Goal: Check status: Check status

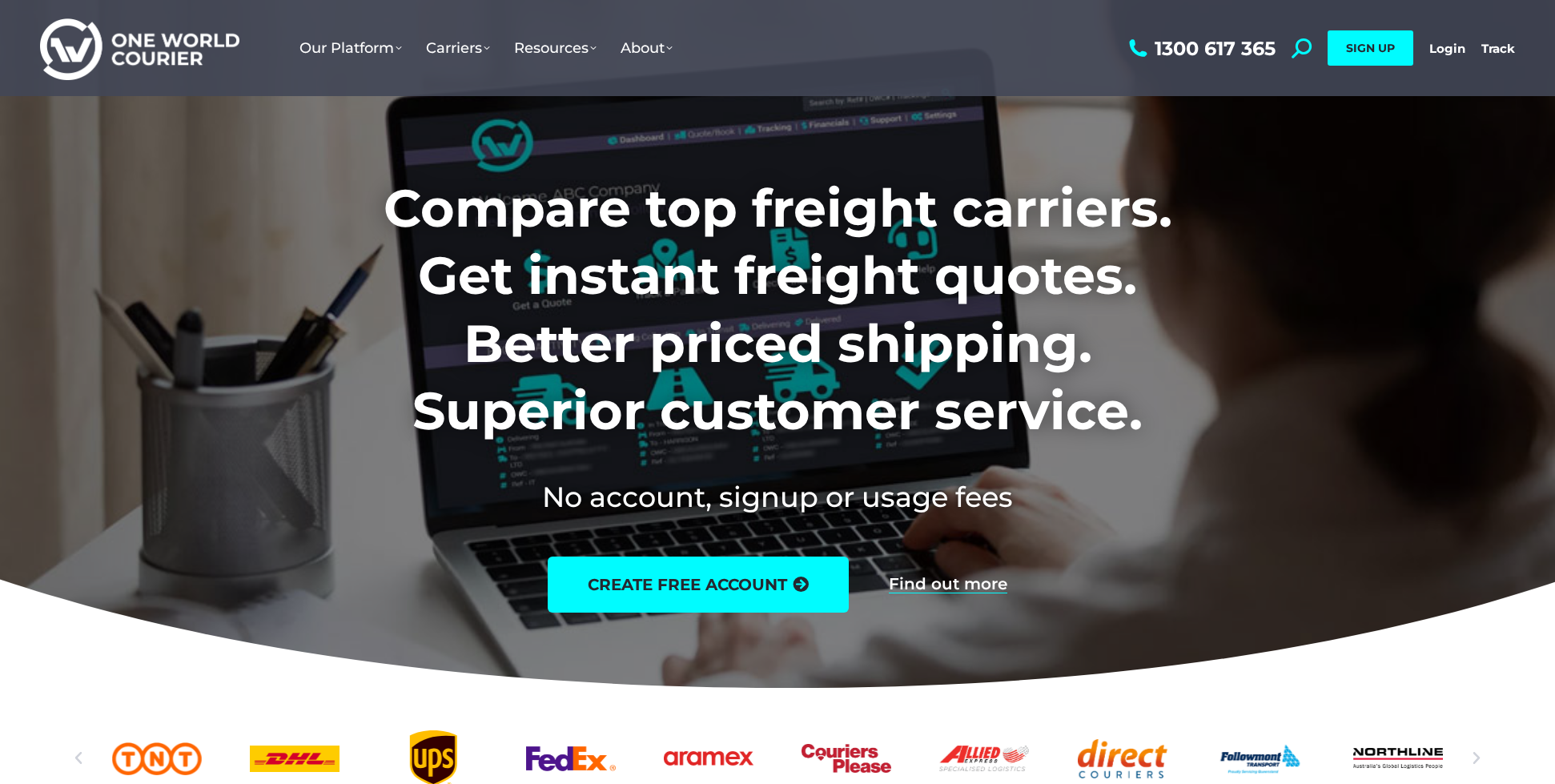
click at [1468, 48] on div "1300 617 365 Search: *** SIGN UP Login Login Track Track SIGN UP" at bounding box center [1320, 48] width 390 height 96
click at [1456, 50] on link "Login" at bounding box center [1447, 49] width 36 height 15
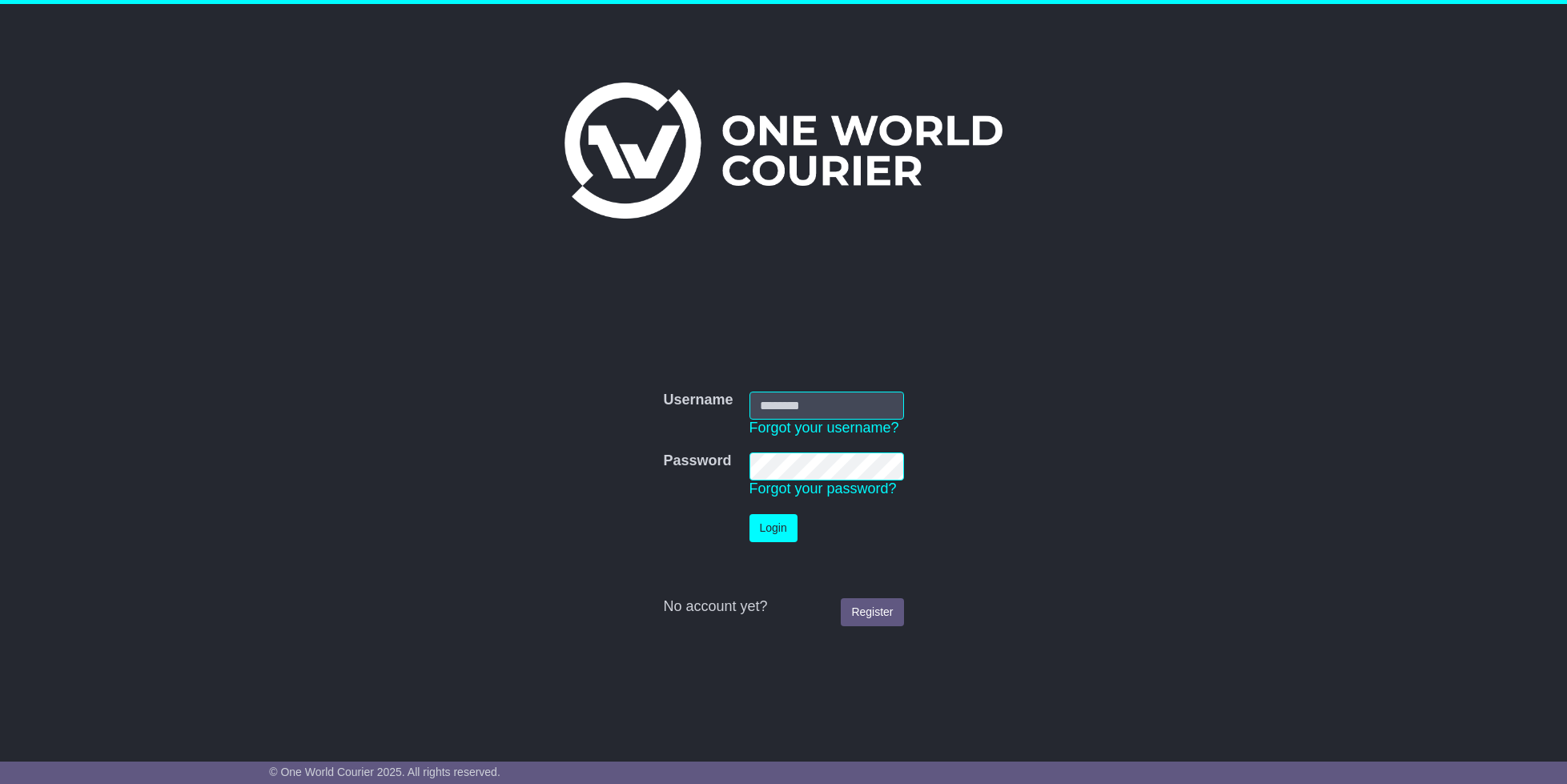
type input "**********"
click at [769, 534] on button "Login" at bounding box center [773, 528] width 48 height 28
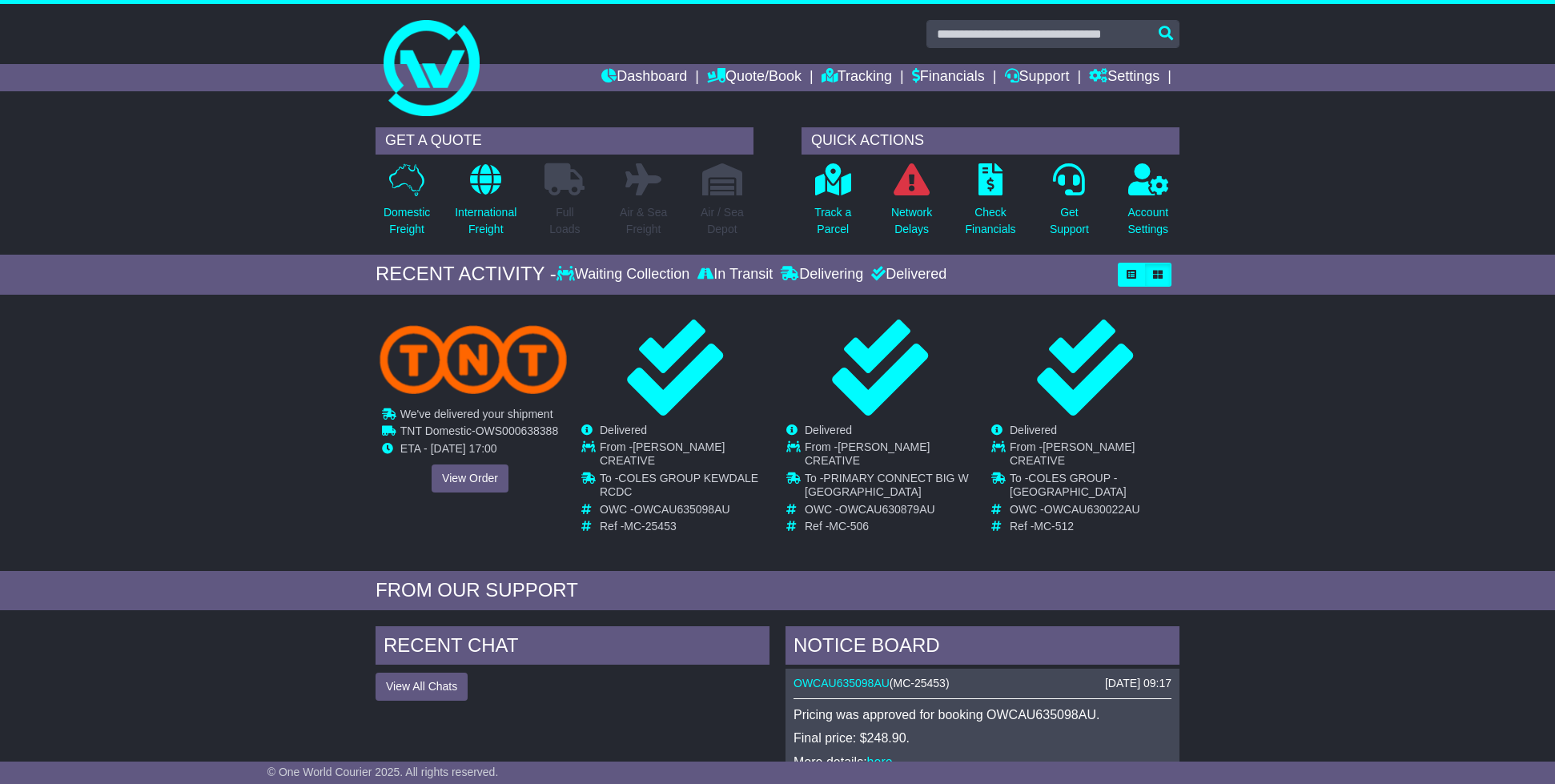
click at [509, 462] on div "We've delivered your shipment Waiting Collection In Transit Delivered TNT Domes…" at bounding box center [470, 406] width 187 height 173
click at [474, 477] on link "View Order" at bounding box center [470, 478] width 77 height 28
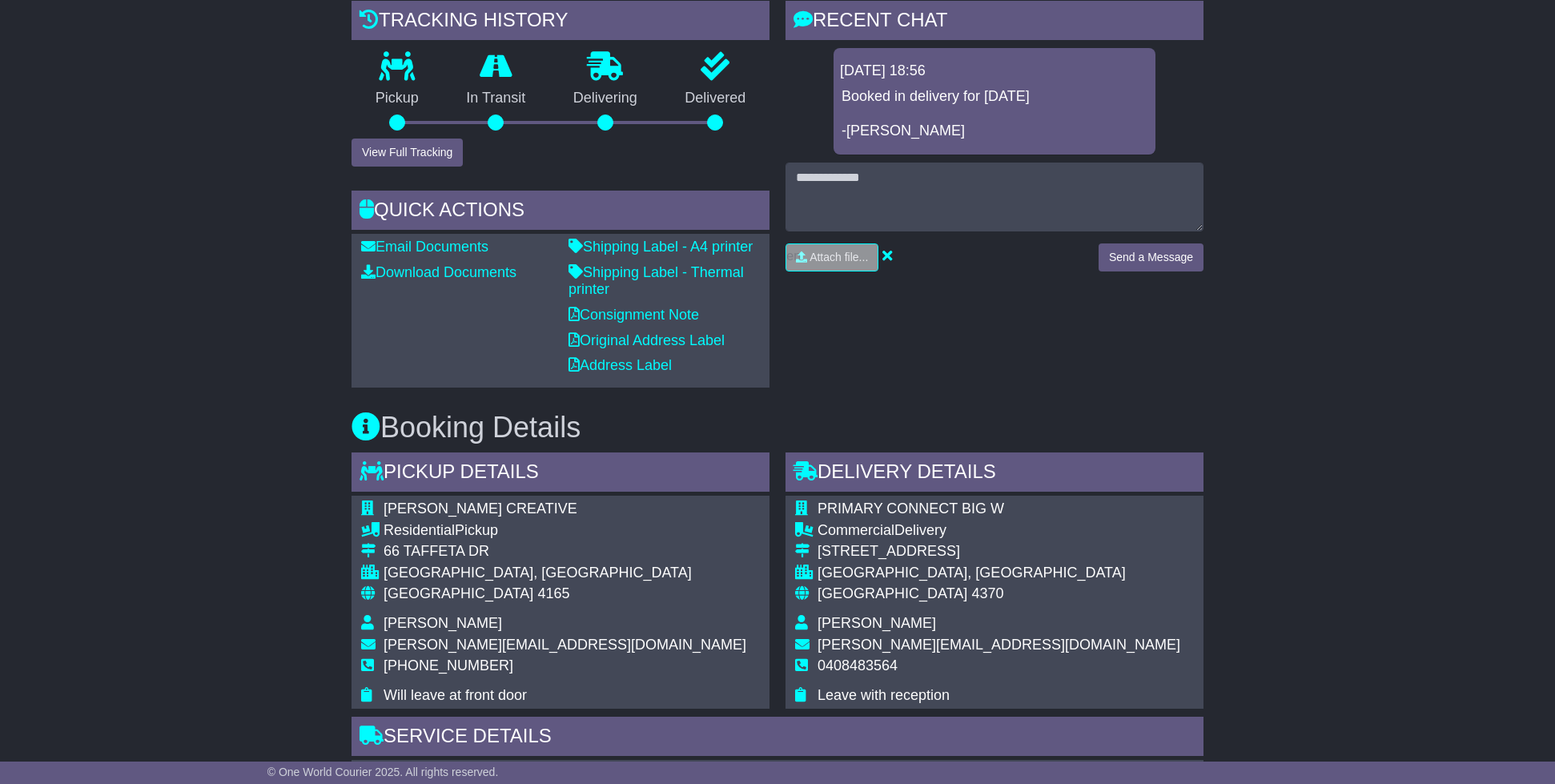
scroll to position [386, 0]
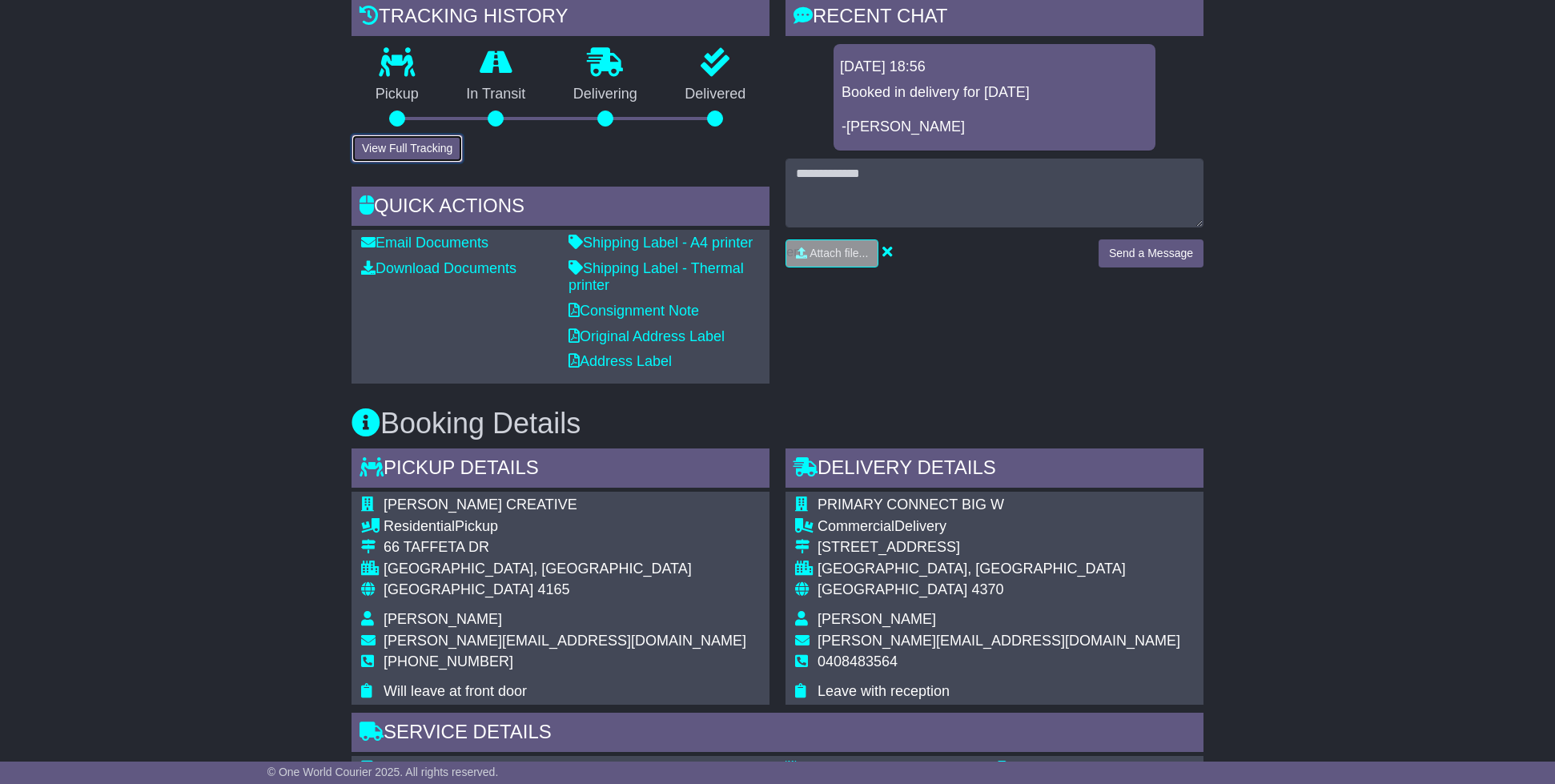
click at [429, 149] on button "View Full Tracking" at bounding box center [407, 148] width 111 height 28
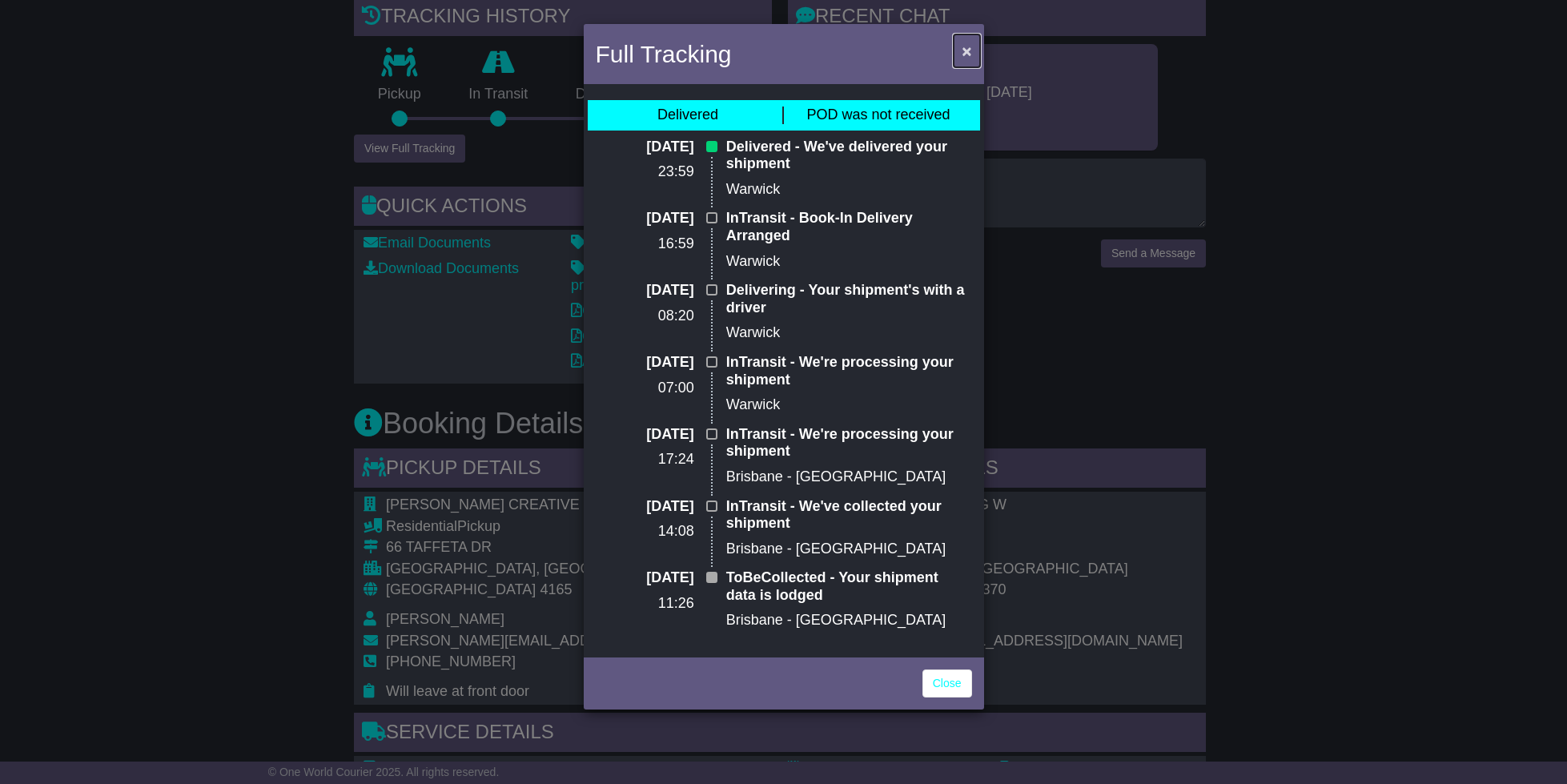
click at [959, 50] on button "×" at bounding box center [967, 50] width 26 height 32
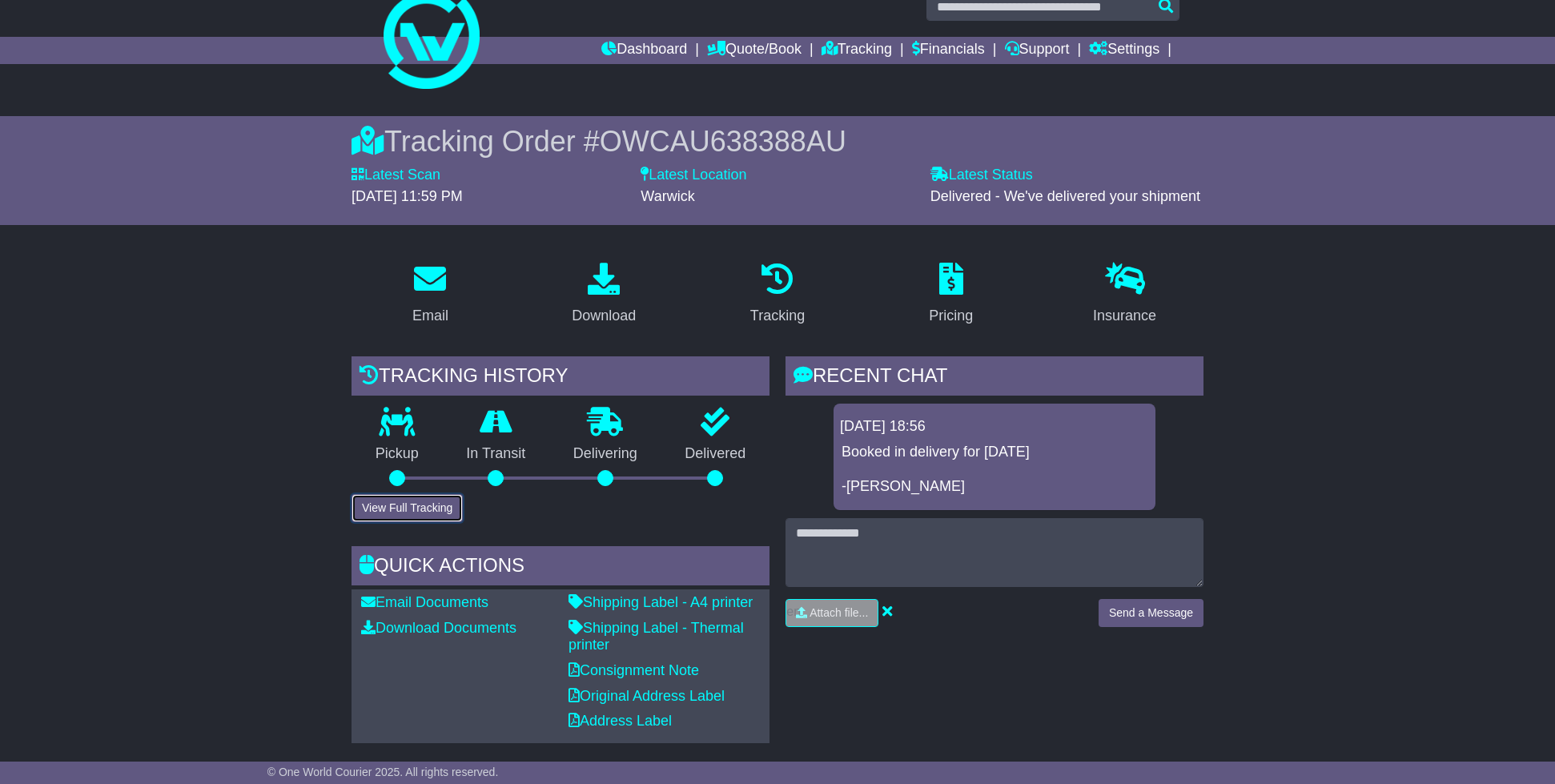
scroll to position [0, 0]
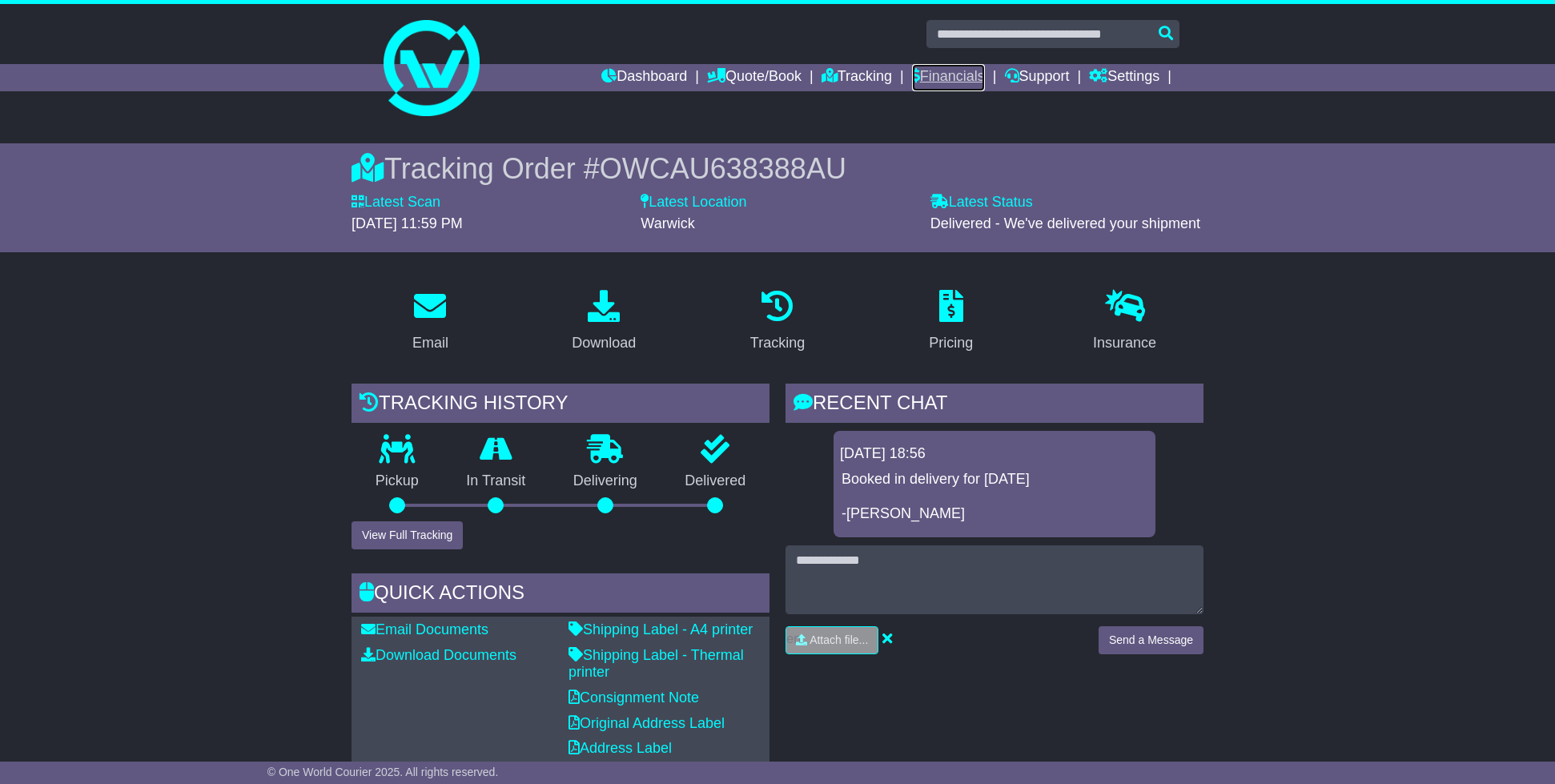
click at [937, 78] on link "Financials" at bounding box center [948, 78] width 73 height 27
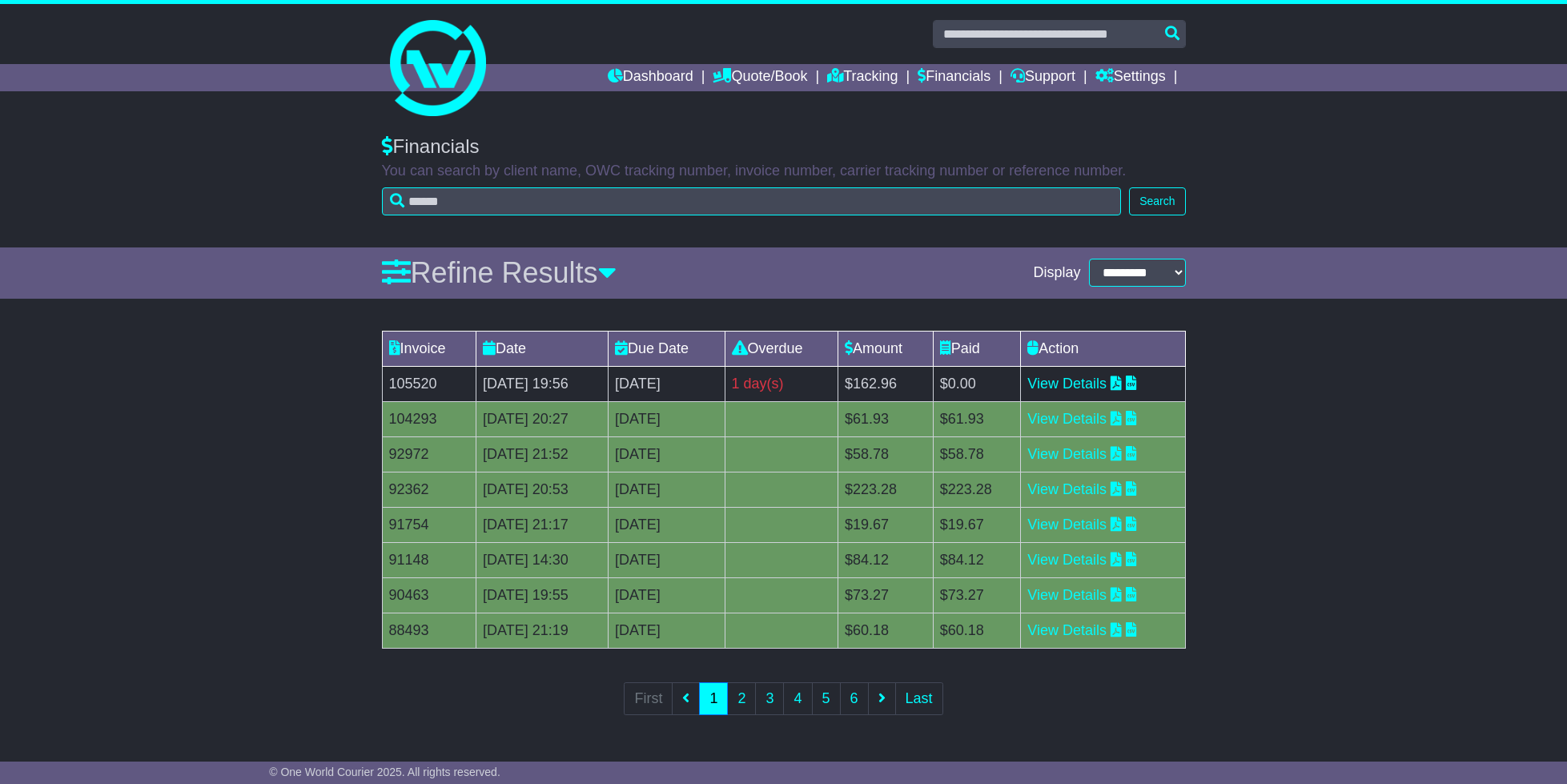
click at [831, 389] on div "1 day(s)" at bounding box center [782, 383] width 99 height 21
drag, startPoint x: 684, startPoint y: 385, endPoint x: 629, endPoint y: 390, distance: 55.2
click at [684, 385] on td "[DATE]" at bounding box center [667, 383] width 116 height 35
click at [607, 390] on td "[DATE] 19:56" at bounding box center [541, 383] width 132 height 35
click at [408, 387] on td "105520" at bounding box center [429, 383] width 94 height 35
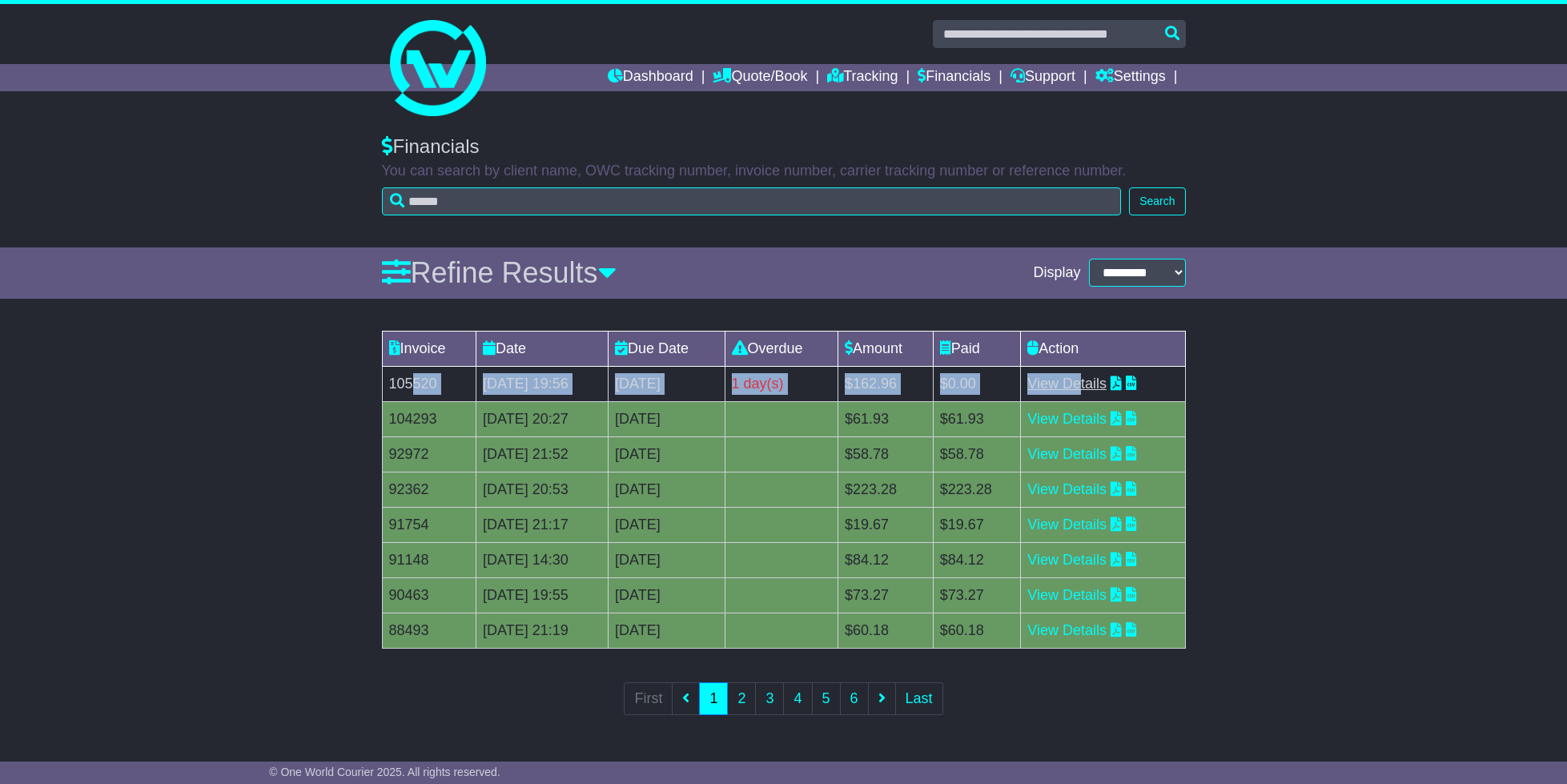
drag, startPoint x: 411, startPoint y: 385, endPoint x: 1098, endPoint y: 387, distance: 687.0
click at [1098, 387] on tr "105520 14 Aug 2025 19:56 28th August 2025 1 day(s) Payment In Process $162.96 $…" at bounding box center [784, 383] width 803 height 35
click at [1097, 389] on link "View Details" at bounding box center [1067, 383] width 80 height 16
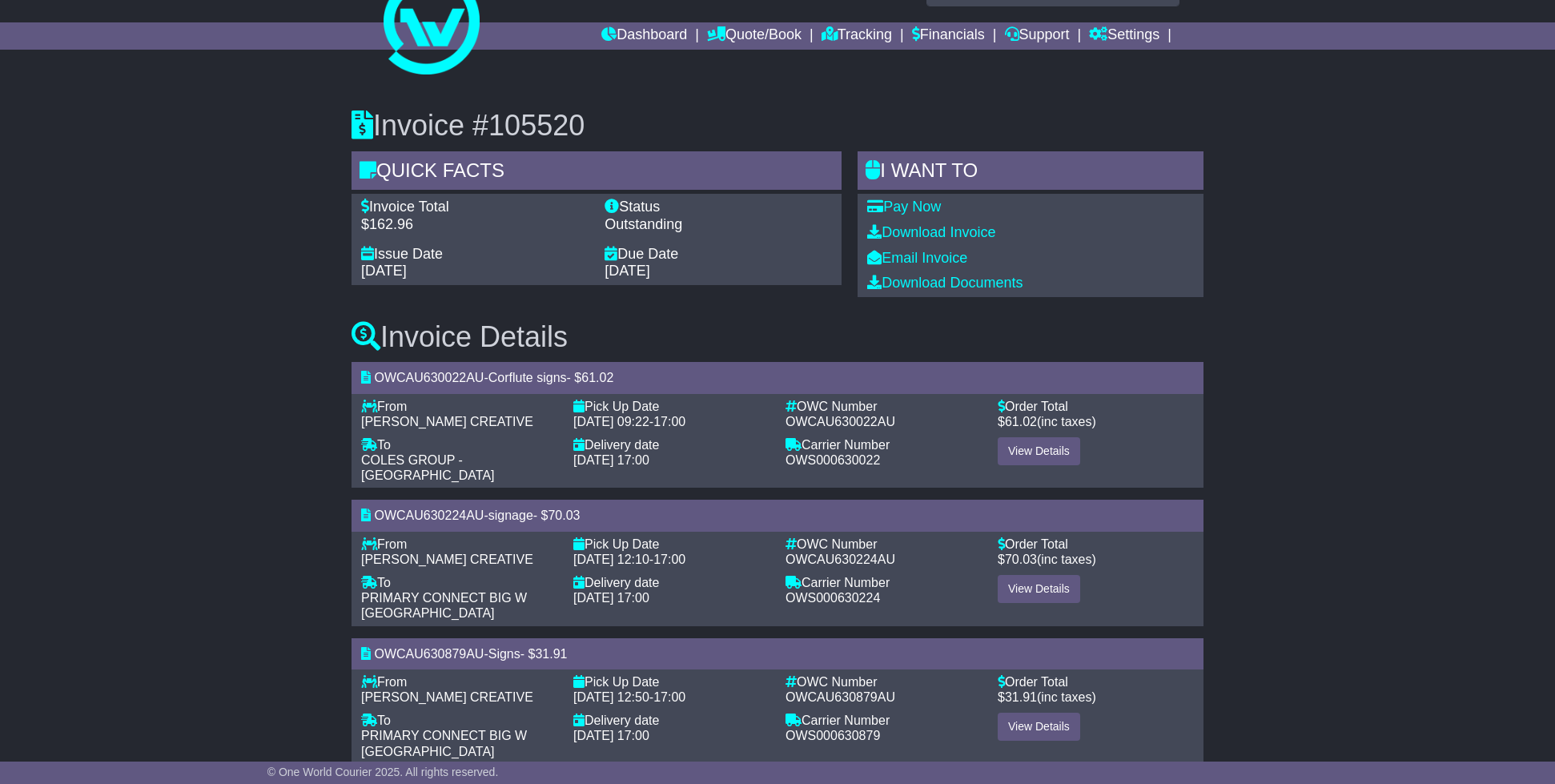
scroll to position [43, 0]
